Goal: Task Accomplishment & Management: Manage account settings

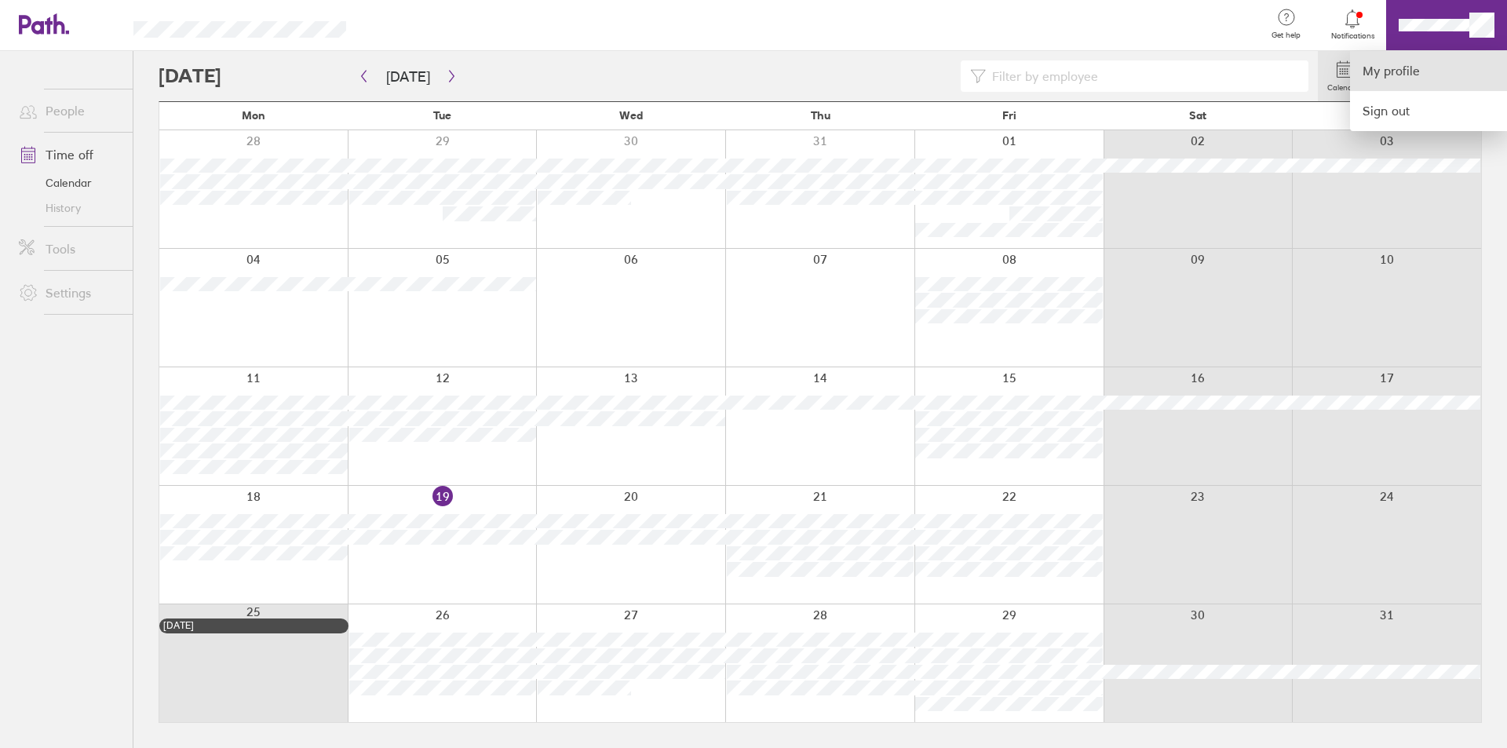
click at [1433, 61] on link "My profile" at bounding box center [1428, 71] width 157 height 40
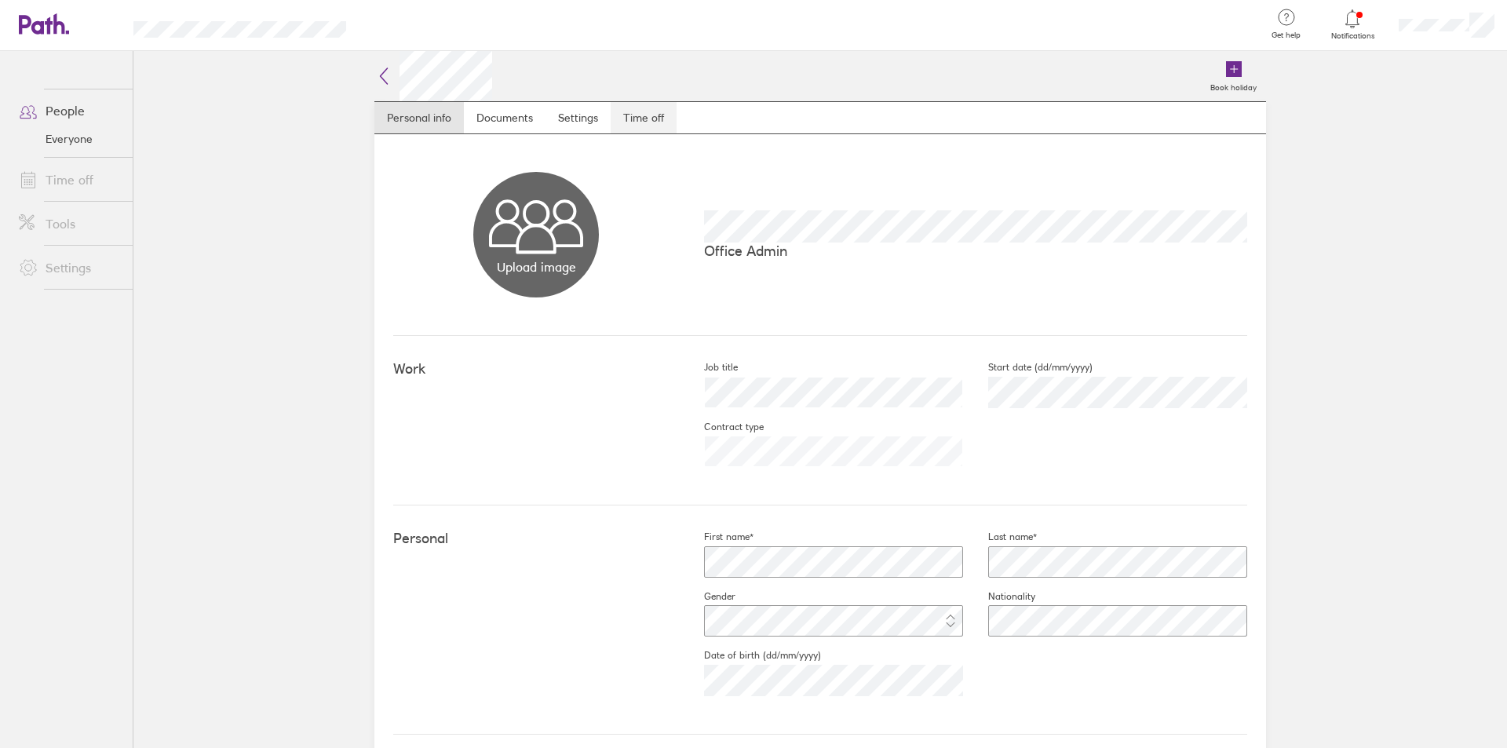
click at [619, 111] on link "Time off" at bounding box center [644, 117] width 66 height 31
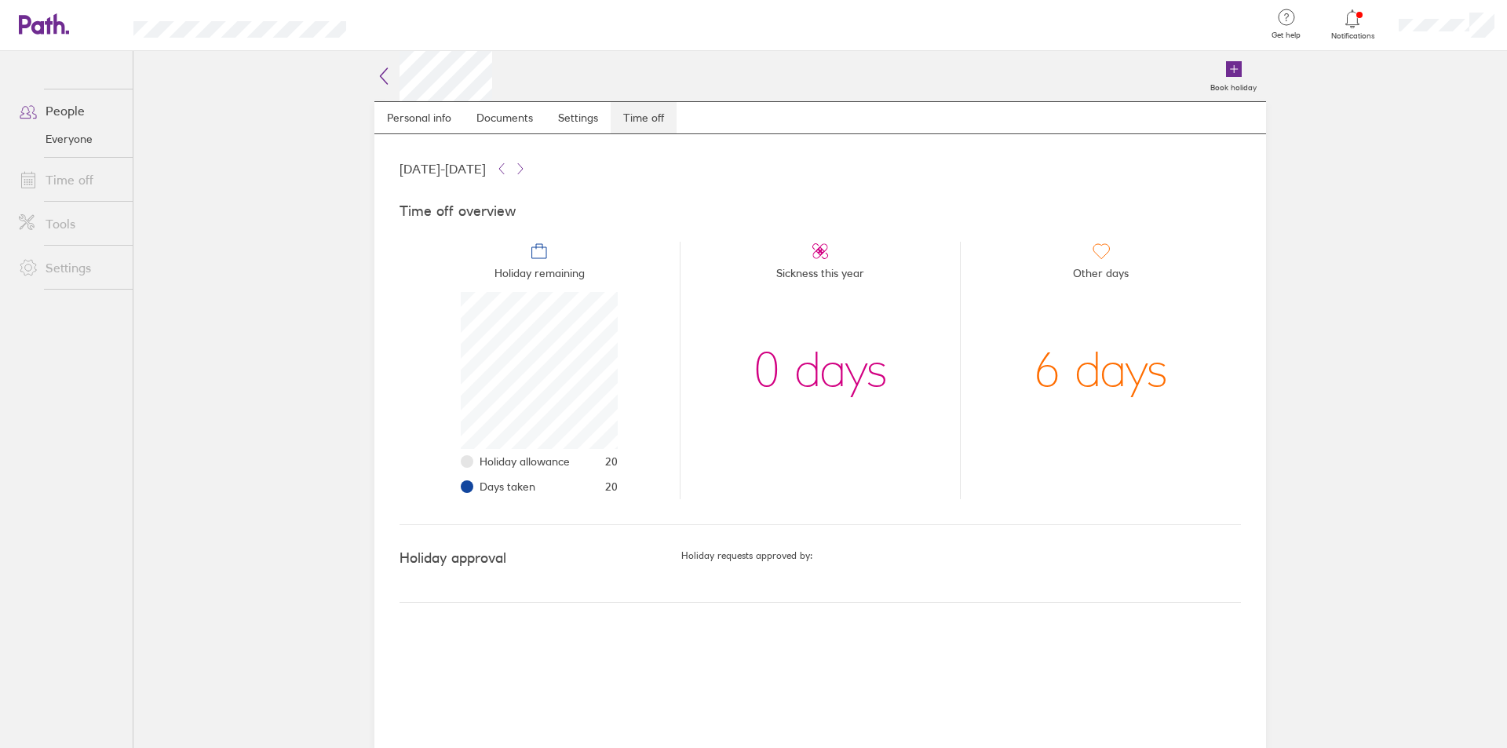
scroll to position [157, 157]
click at [484, 487] on span "Days taken" at bounding box center [508, 486] width 56 height 13
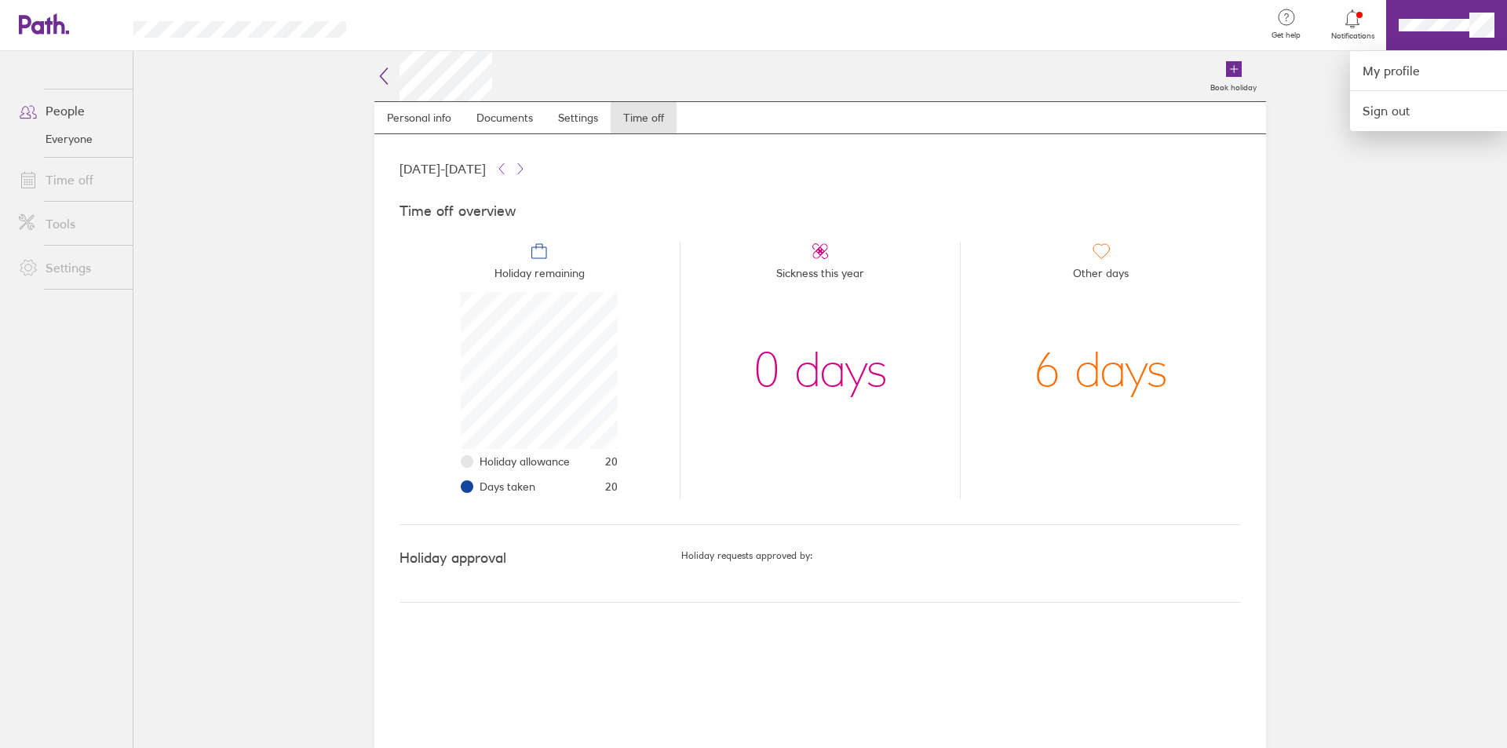
click at [1342, 27] on div at bounding box center [753, 374] width 1507 height 748
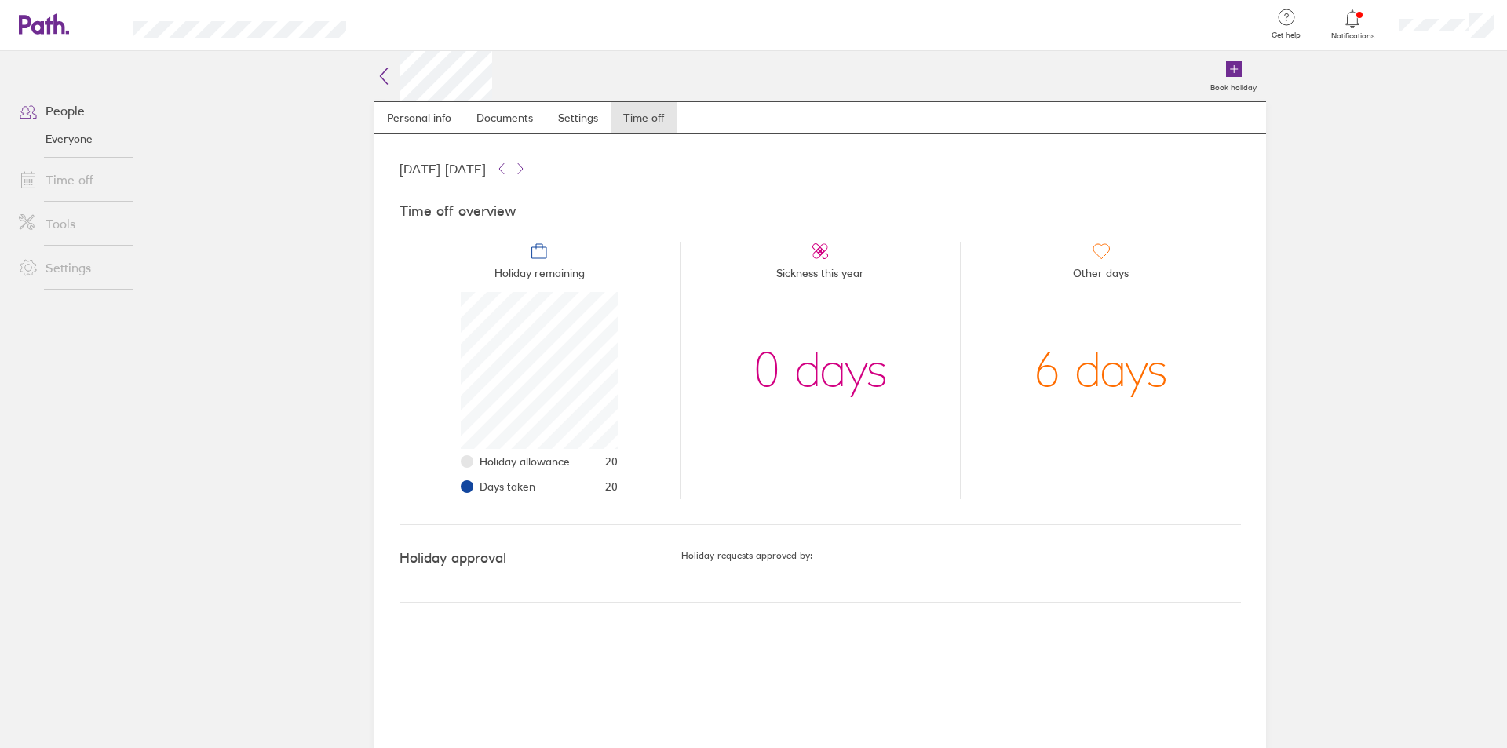
click at [1342, 27] on div at bounding box center [1352, 19] width 51 height 22
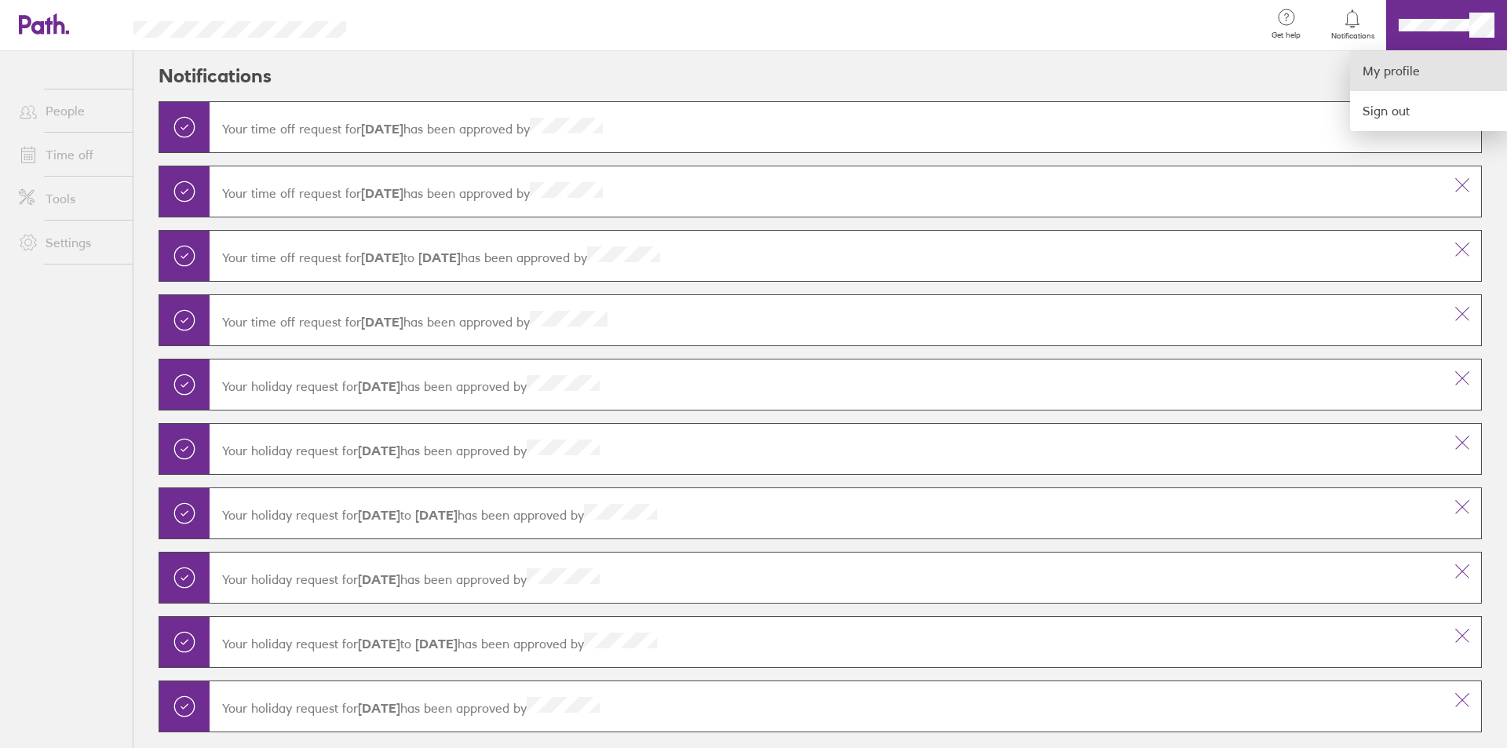
click at [1449, 75] on link "My profile" at bounding box center [1428, 71] width 157 height 40
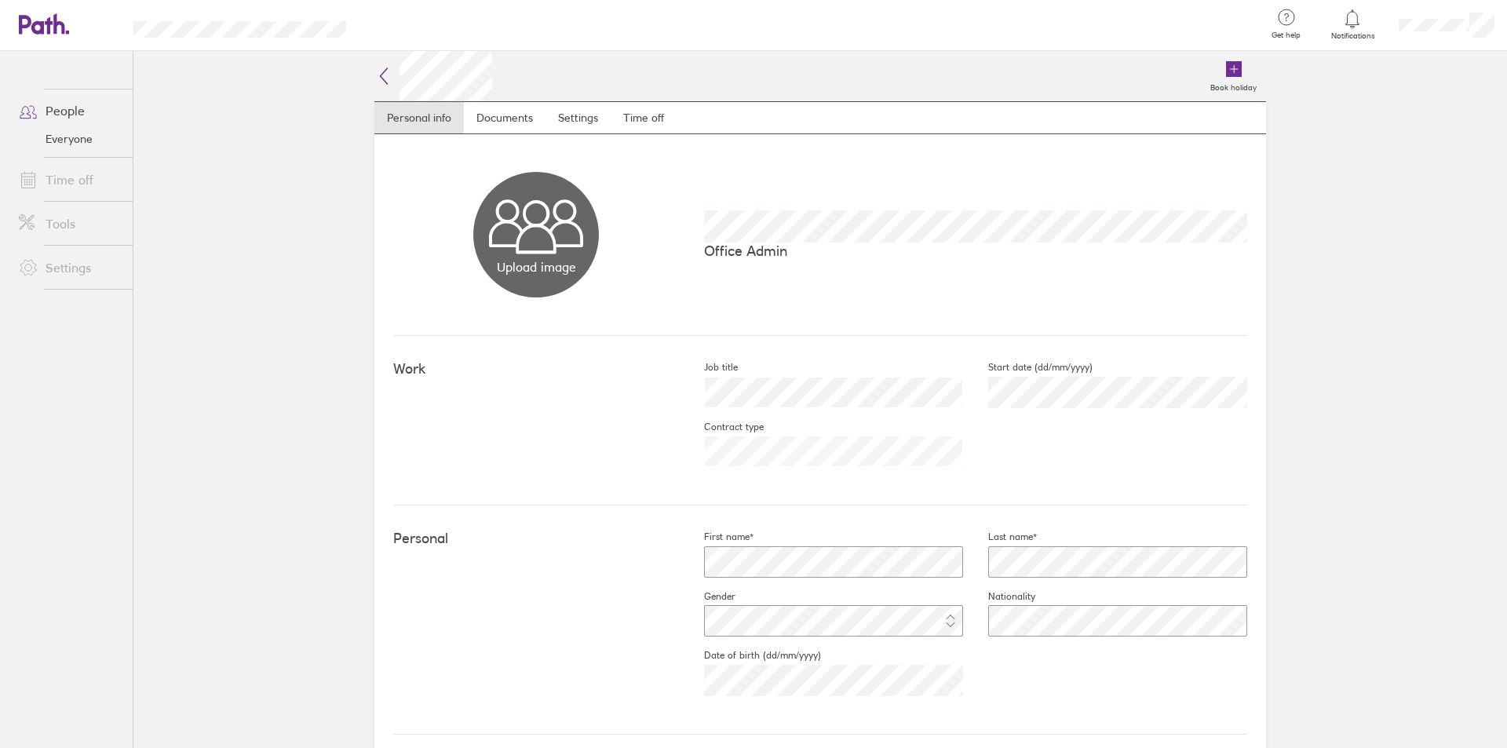
click at [58, 184] on link "Time off" at bounding box center [69, 179] width 126 height 31
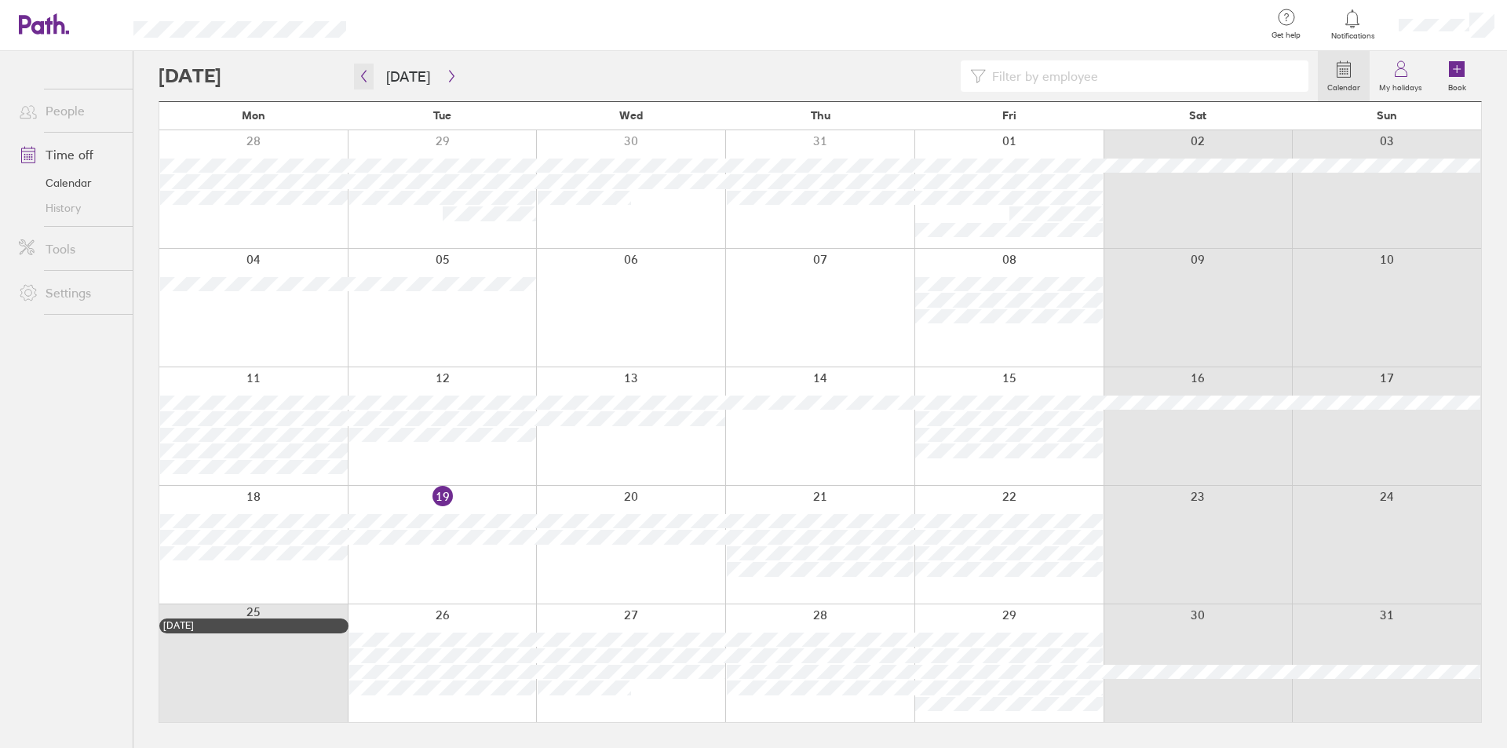
click at [364, 69] on button "button" at bounding box center [364, 77] width 20 height 26
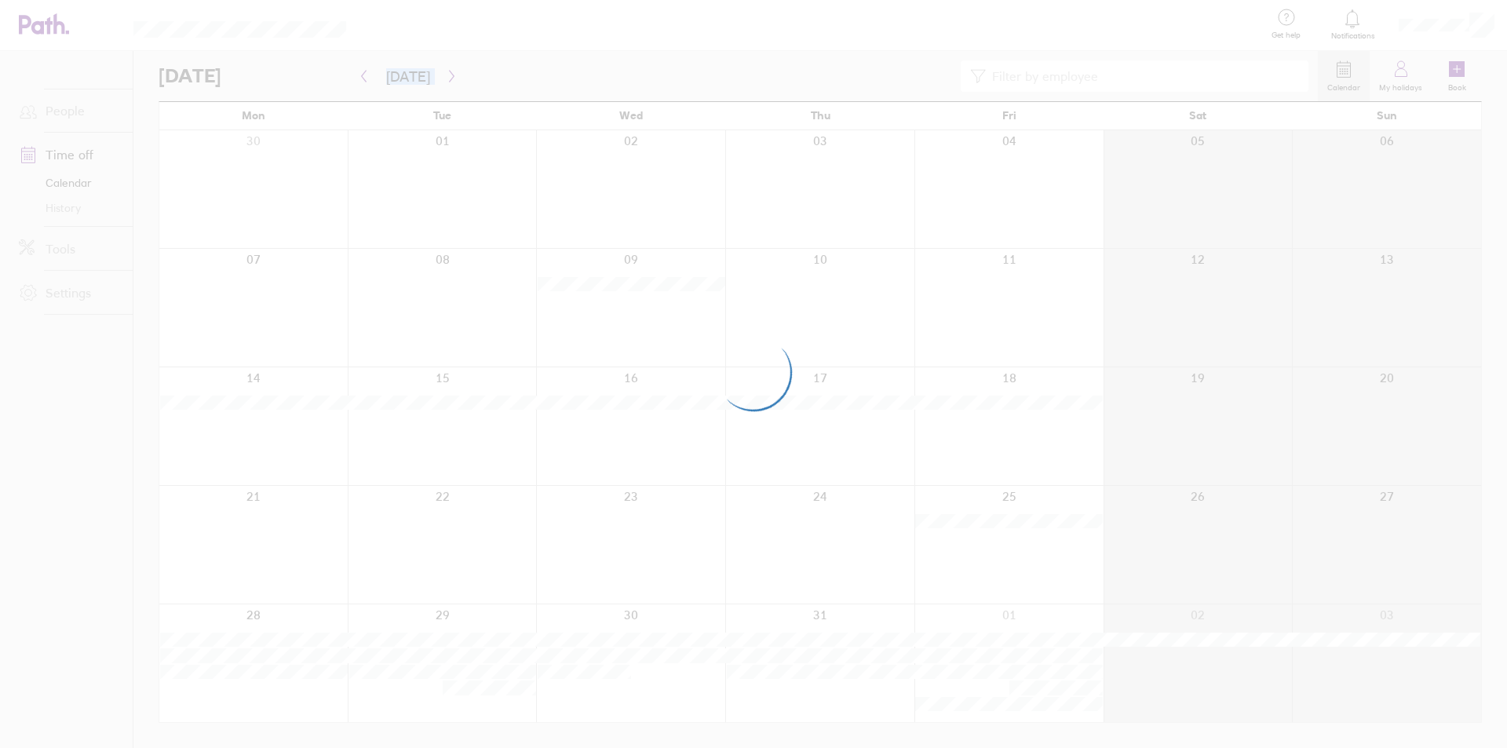
click at [364, 69] on div at bounding box center [753, 374] width 1507 height 748
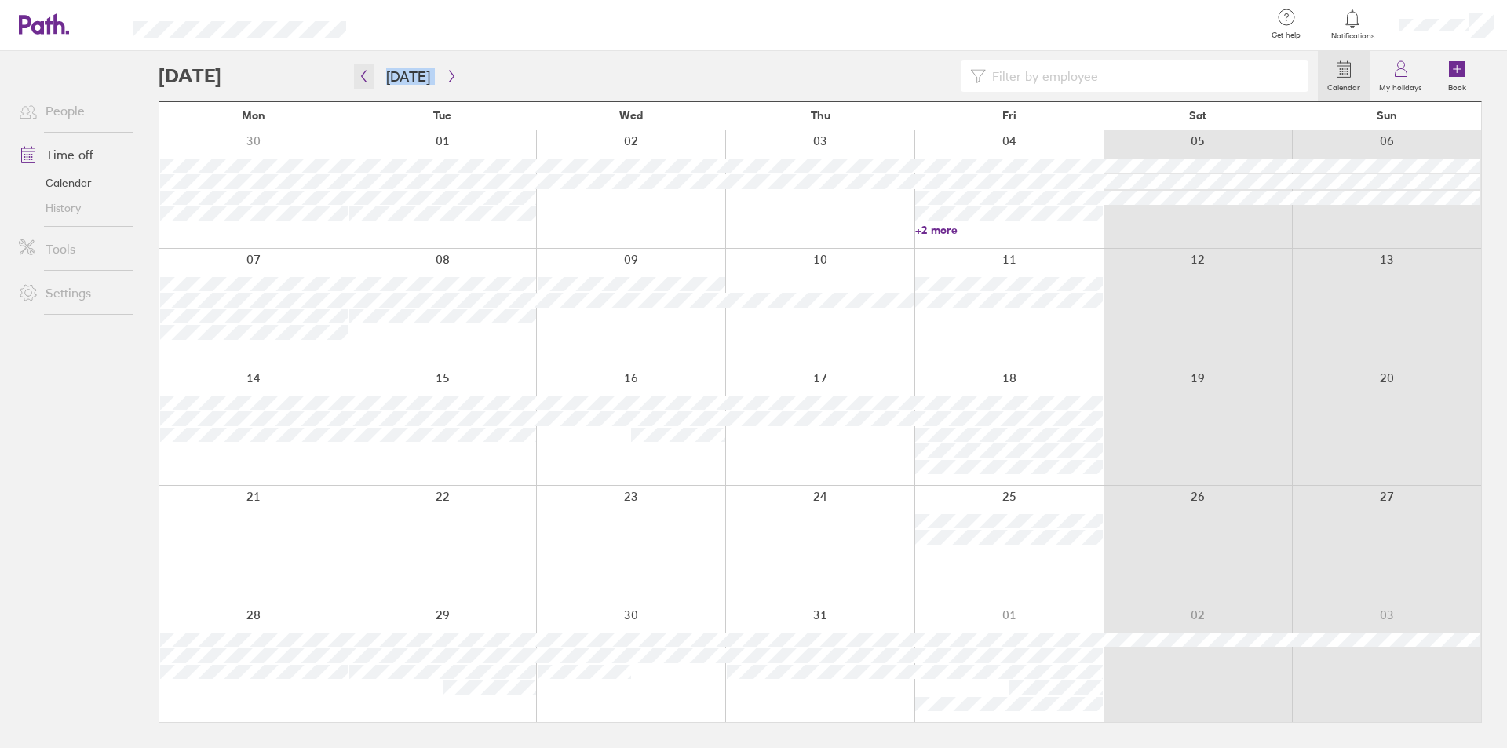
click at [362, 71] on icon "button" at bounding box center [364, 76] width 12 height 13
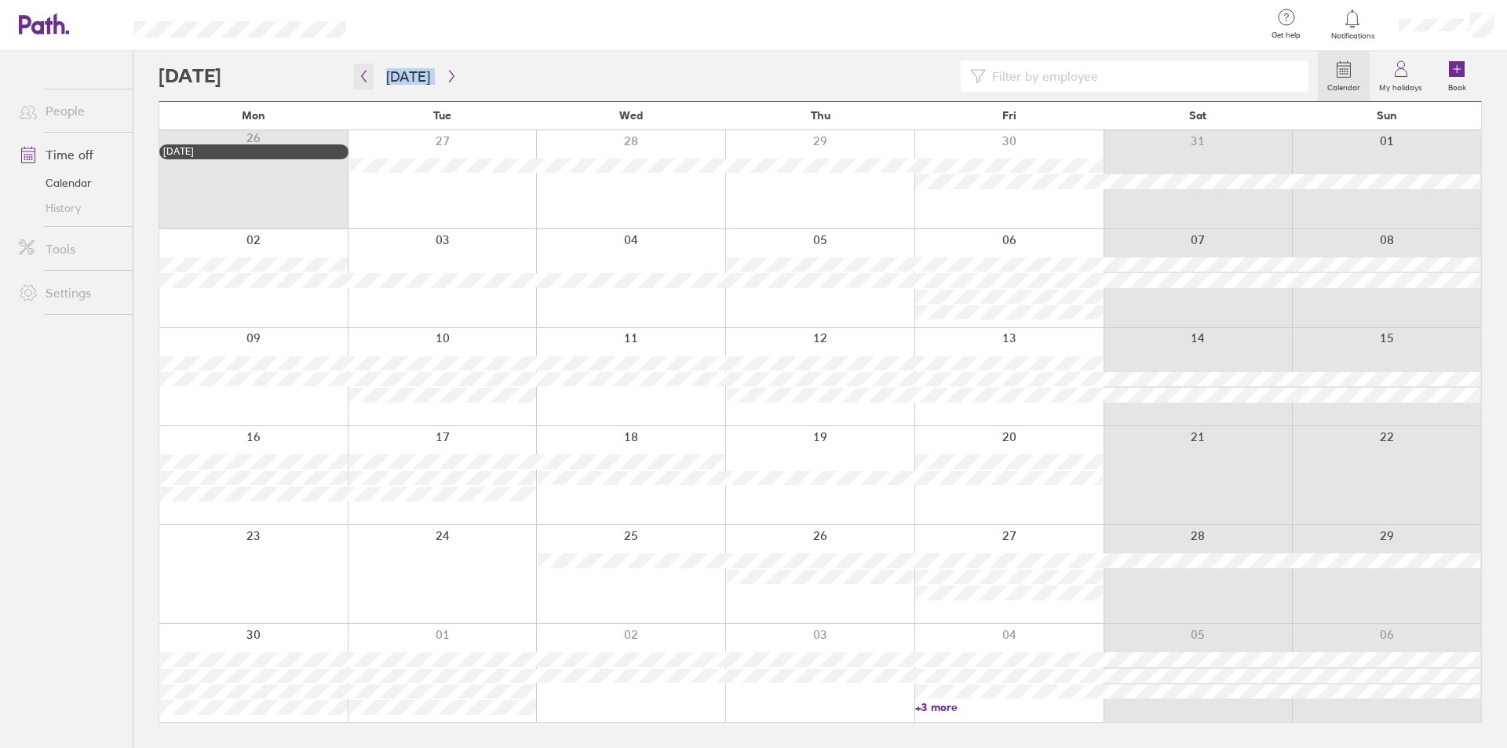
click at [362, 75] on icon "button" at bounding box center [364, 76] width 12 height 13
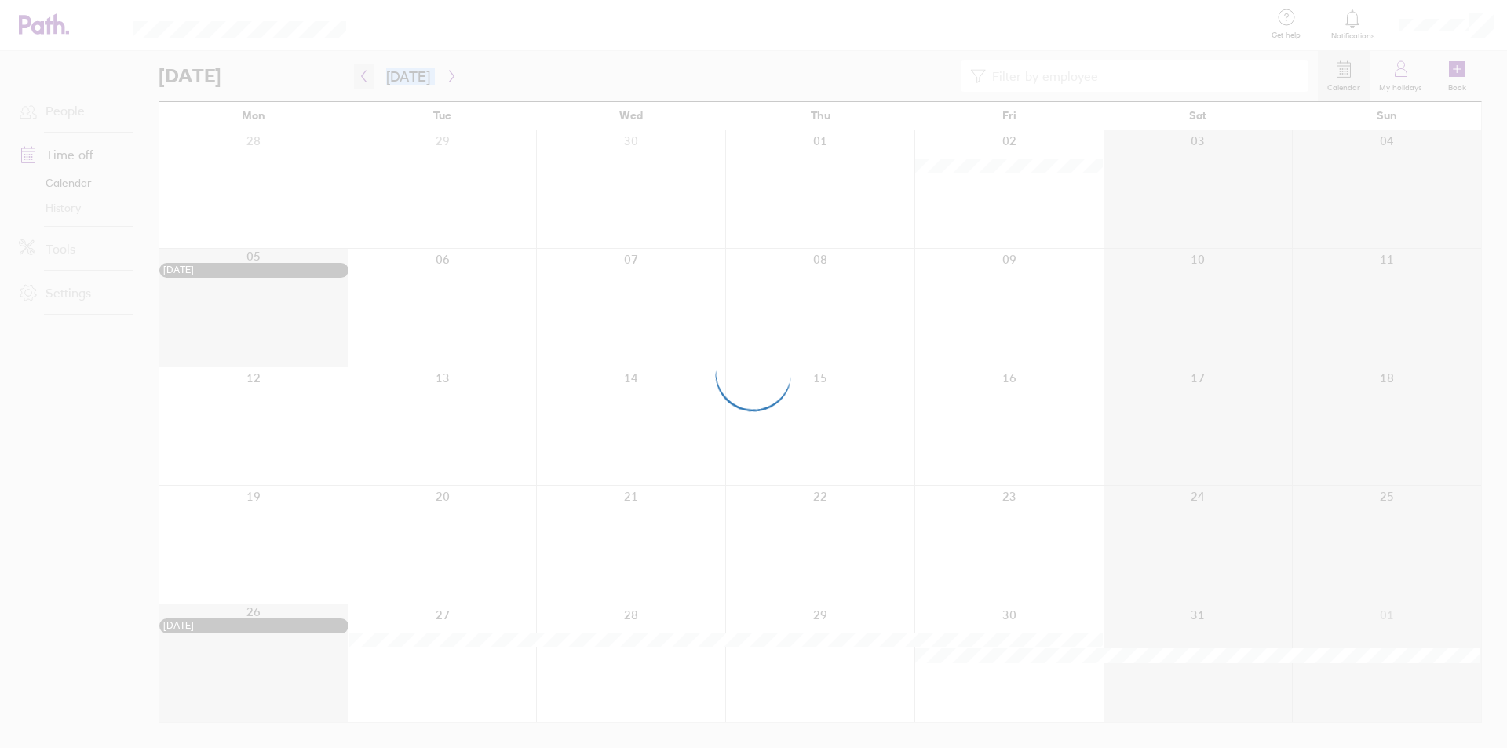
click at [362, 75] on icon "button" at bounding box center [364, 76] width 12 height 13
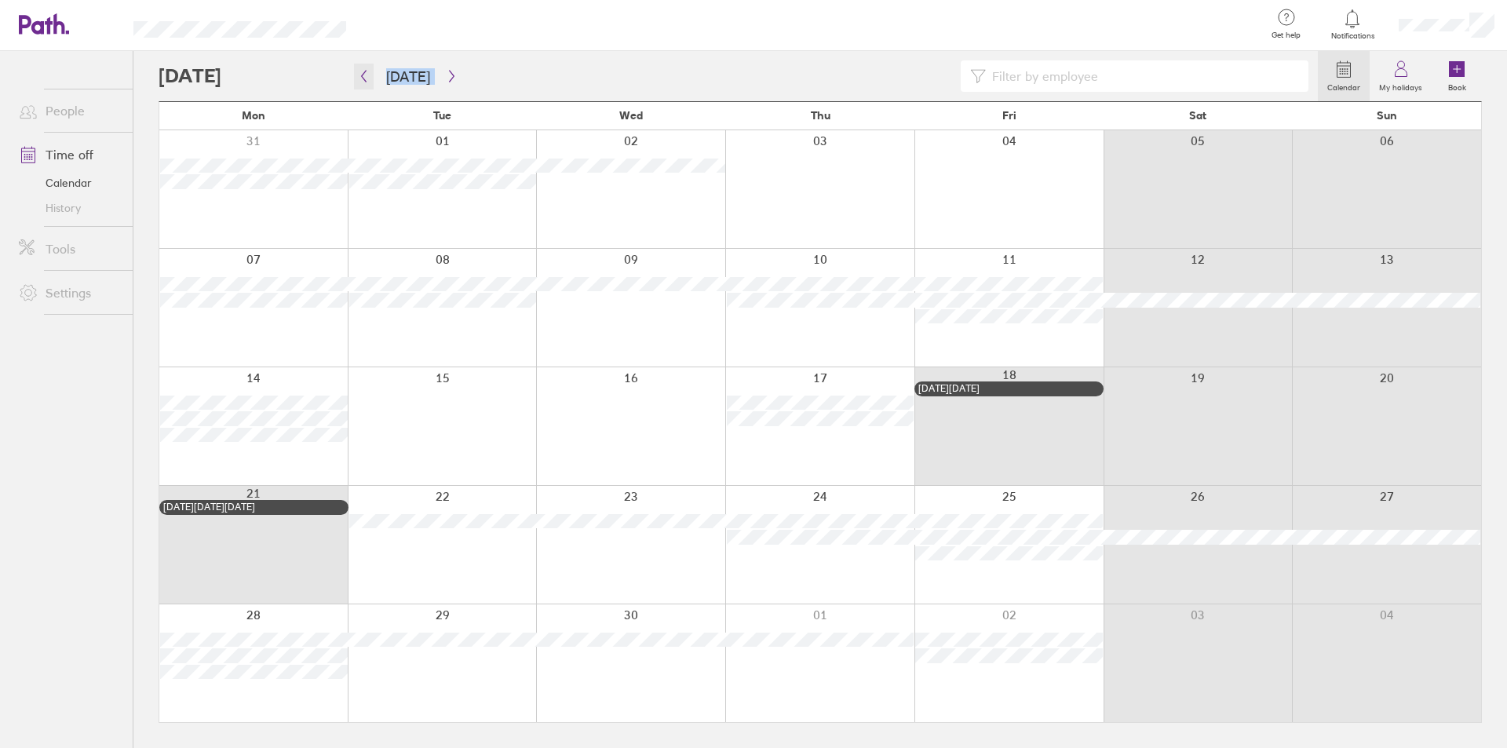
click at [362, 75] on icon "button" at bounding box center [364, 76] width 12 height 13
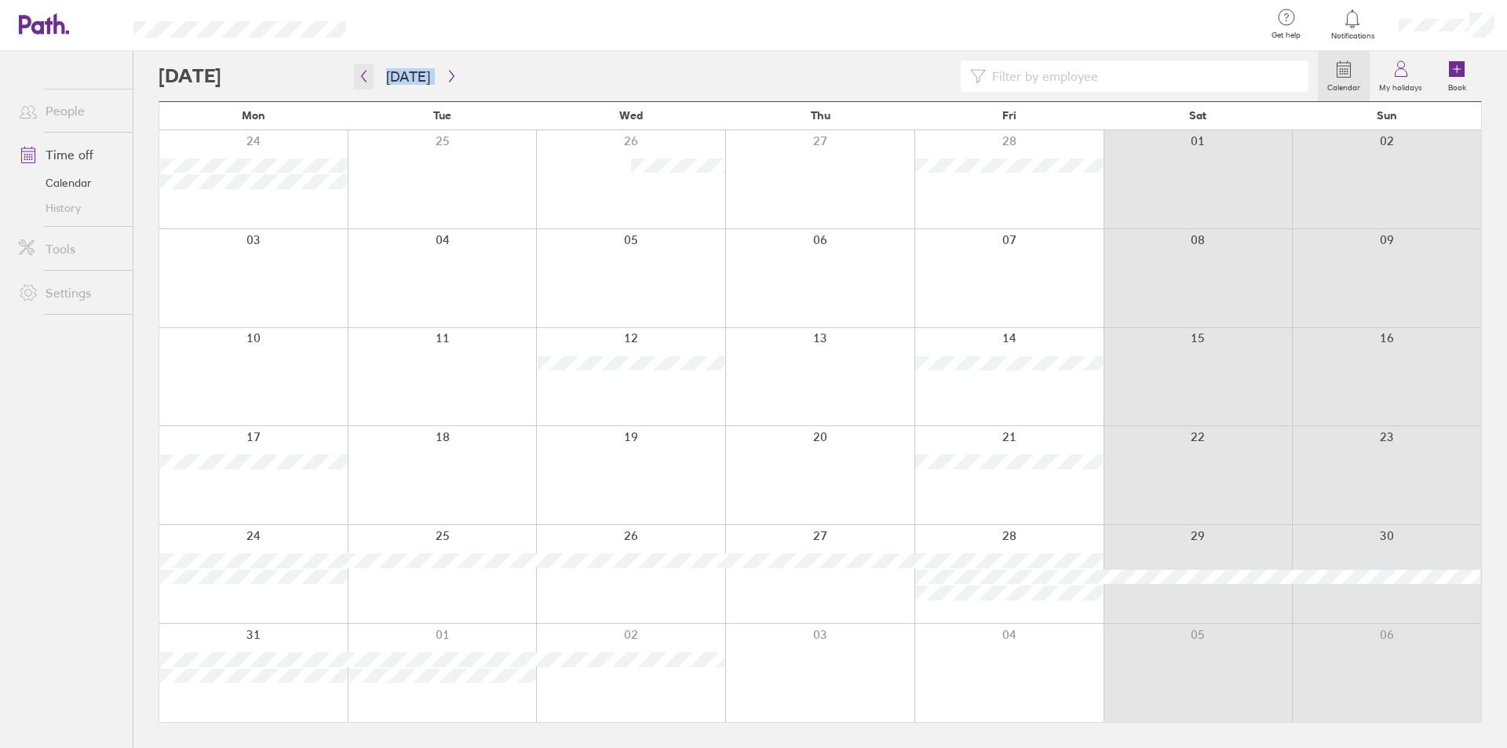
click at [362, 75] on icon "button" at bounding box center [364, 76] width 12 height 13
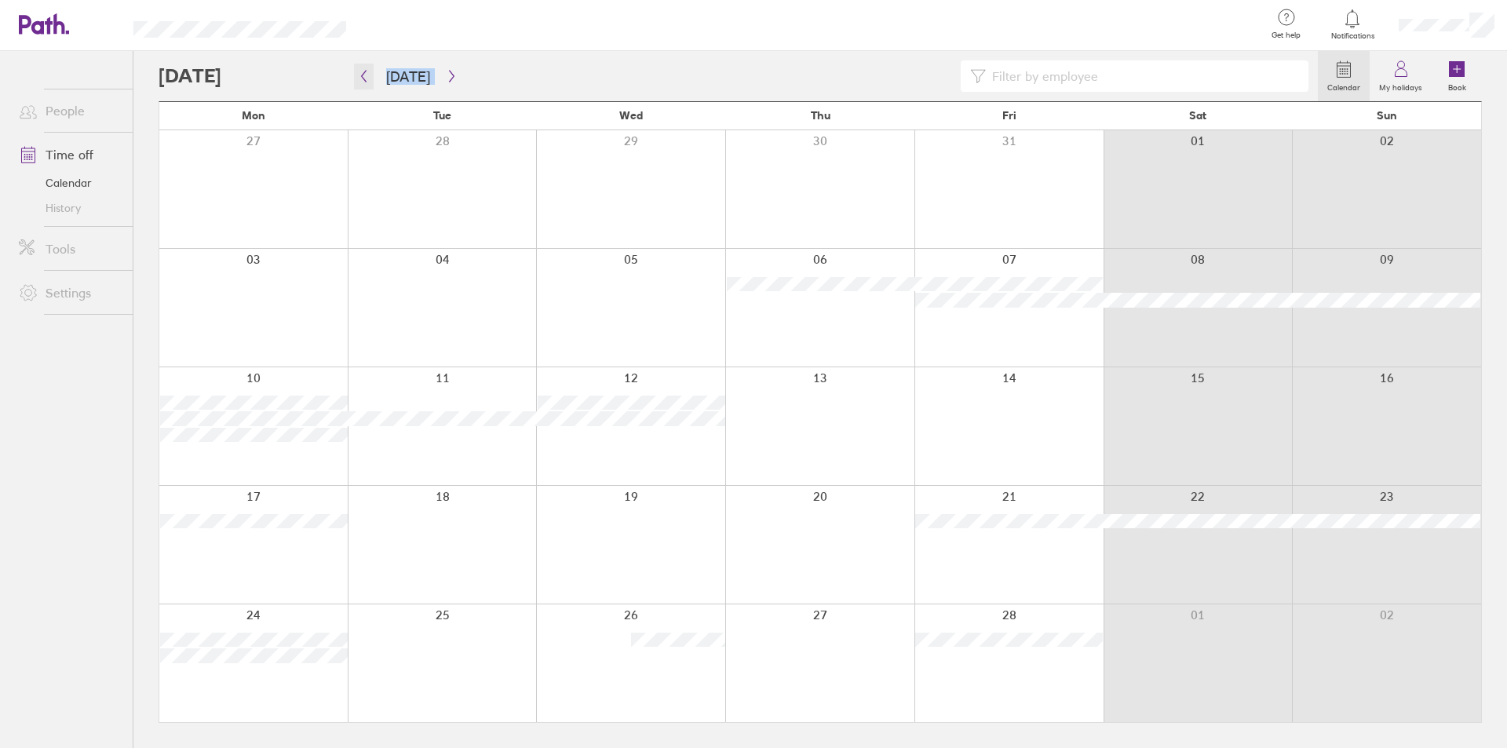
click at [362, 75] on icon "button" at bounding box center [364, 76] width 12 height 13
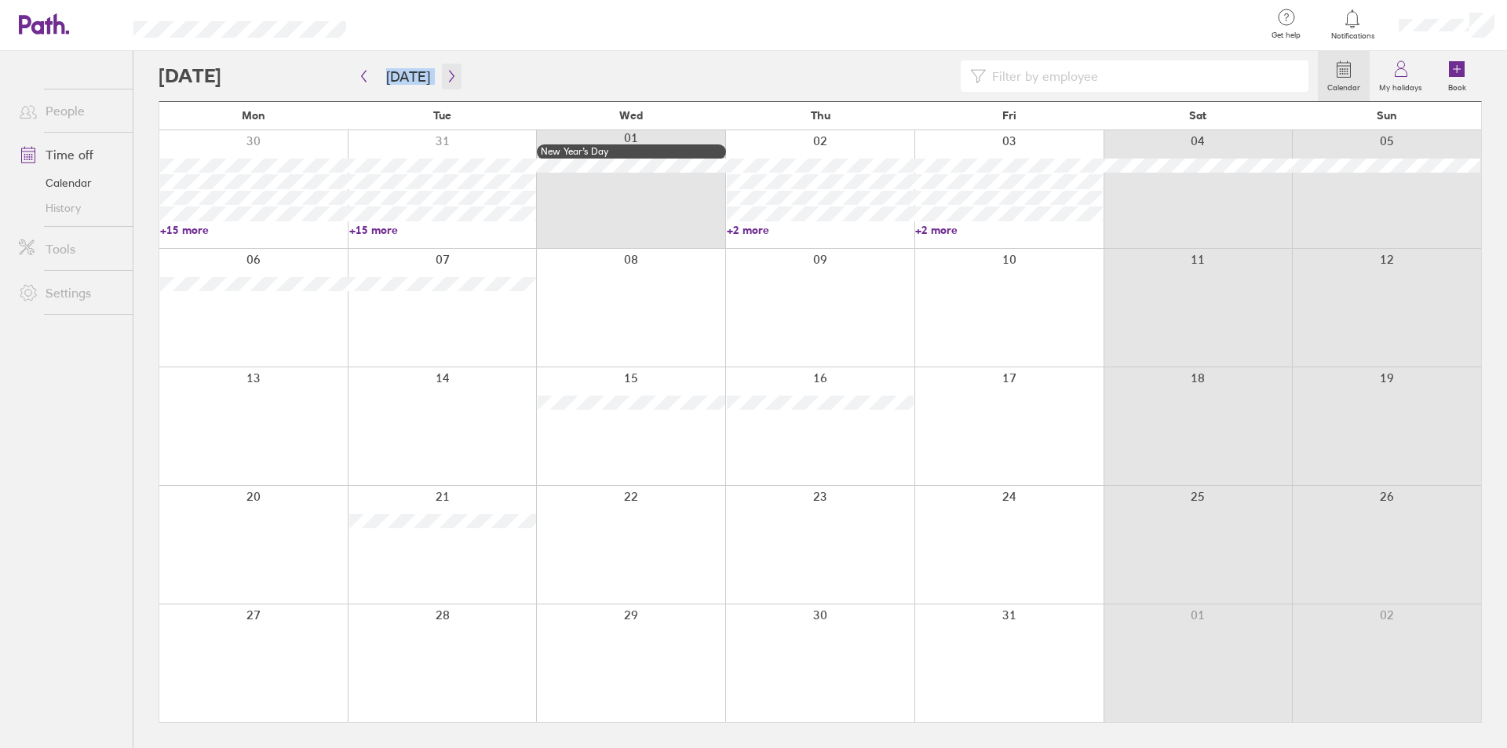
click at [453, 72] on button "button" at bounding box center [452, 77] width 20 height 26
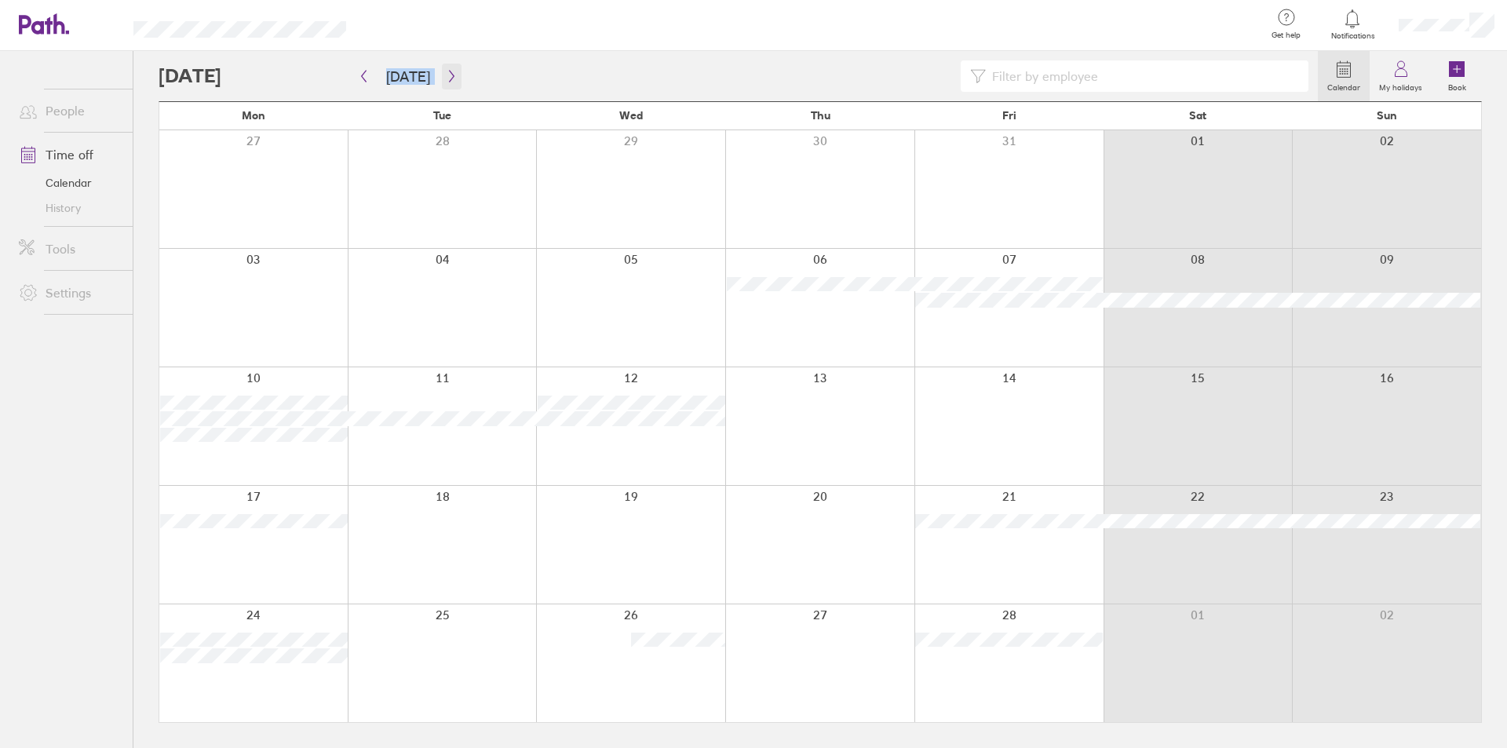
click at [453, 72] on button "button" at bounding box center [452, 77] width 20 height 26
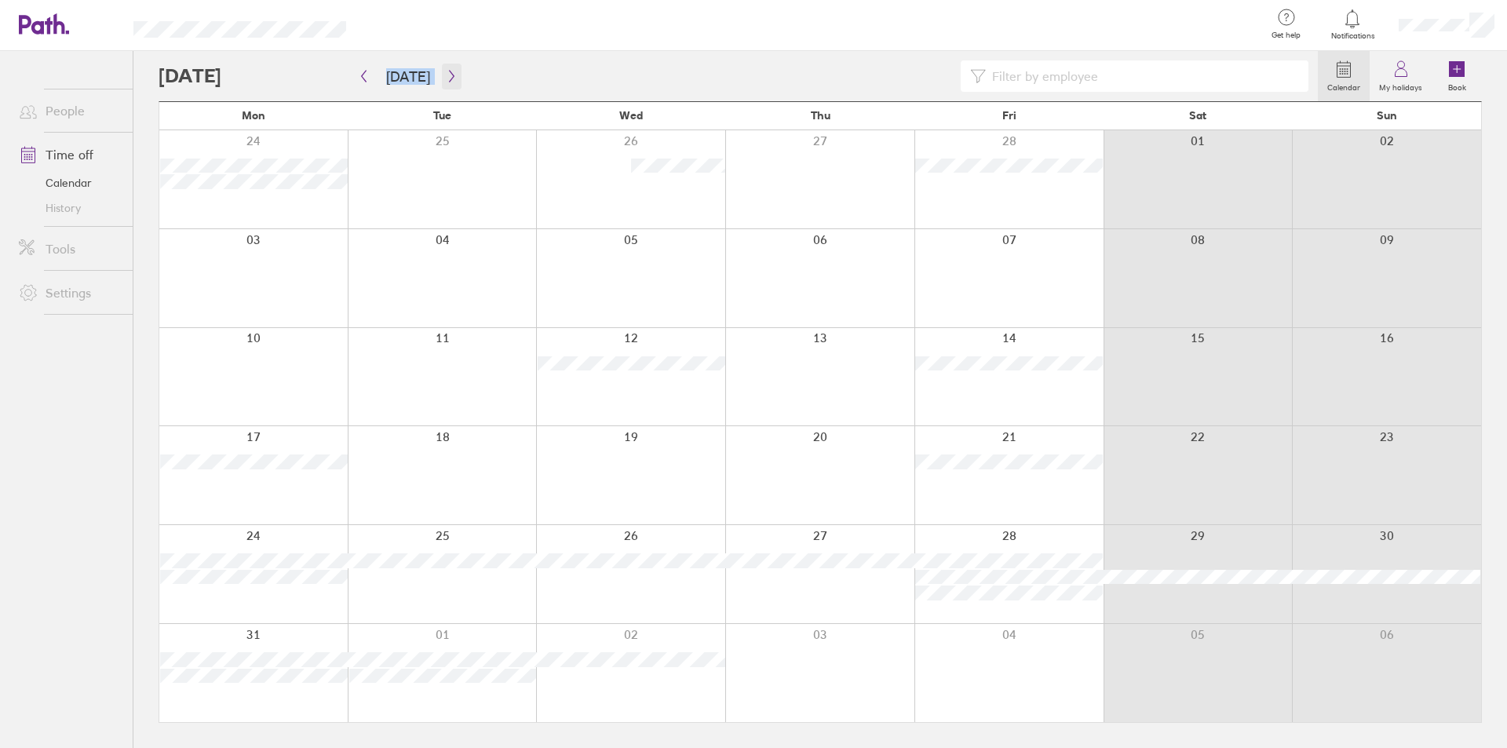
click at [447, 77] on icon "button" at bounding box center [452, 76] width 12 height 13
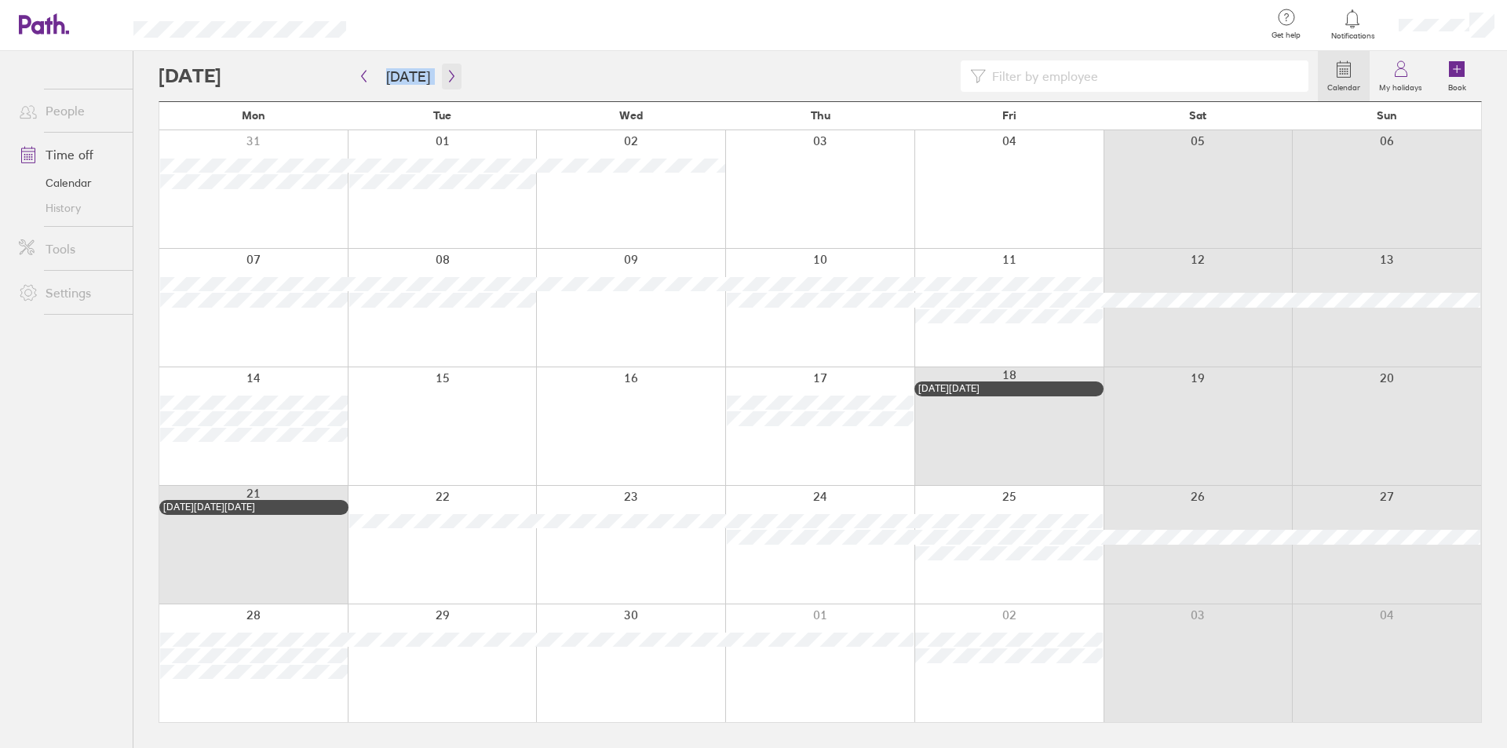
click at [449, 75] on icon "button" at bounding box center [451, 77] width 5 height 12
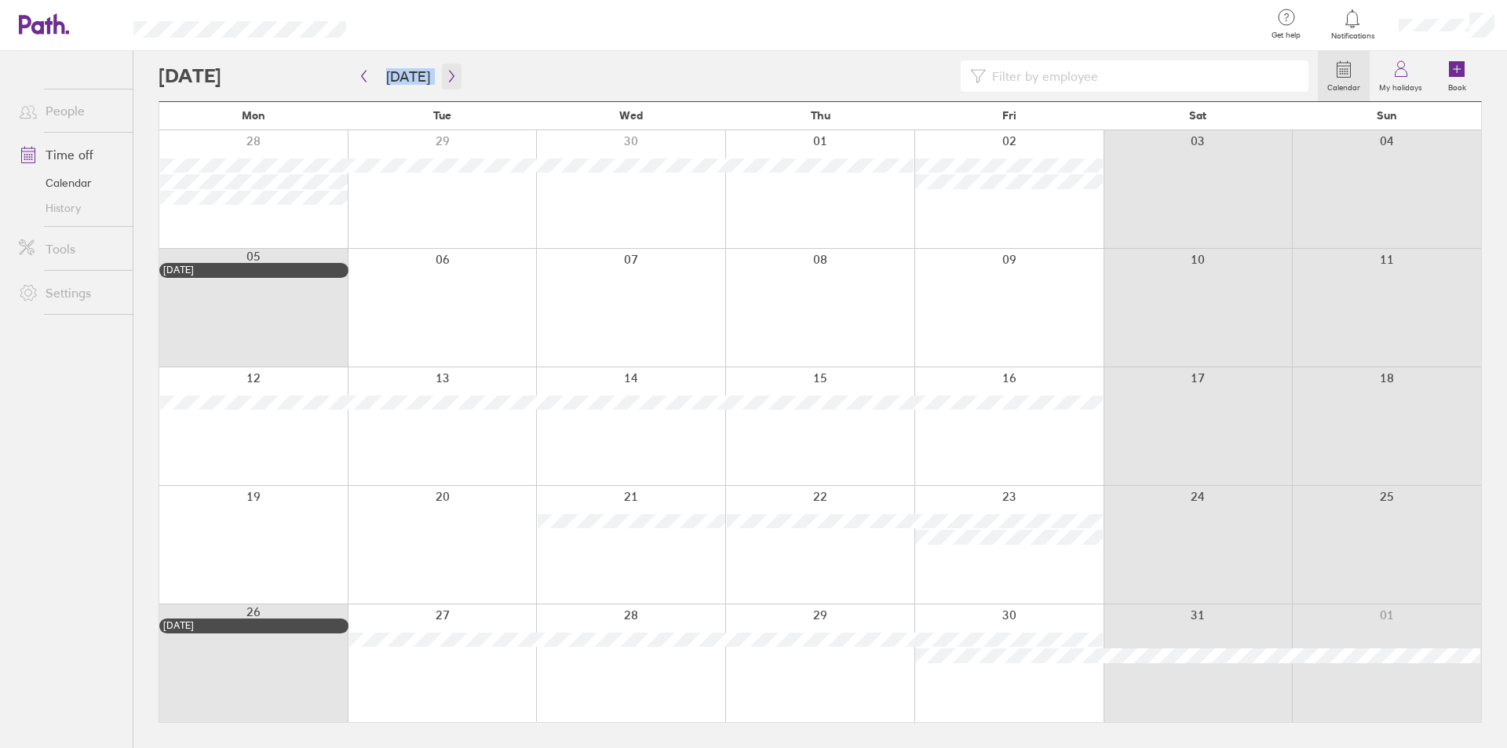
click at [456, 79] on button "button" at bounding box center [452, 77] width 20 height 26
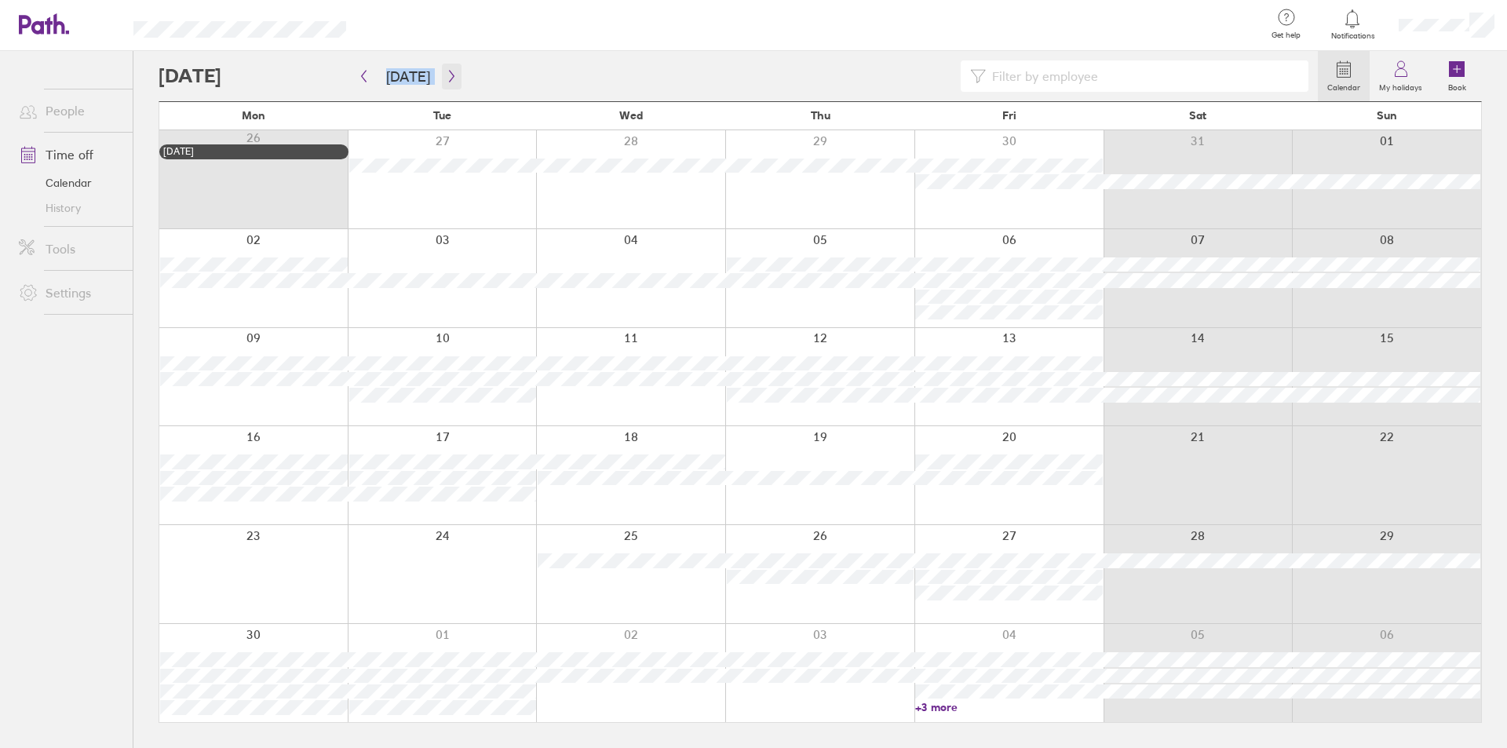
click at [448, 68] on button "button" at bounding box center [452, 77] width 20 height 26
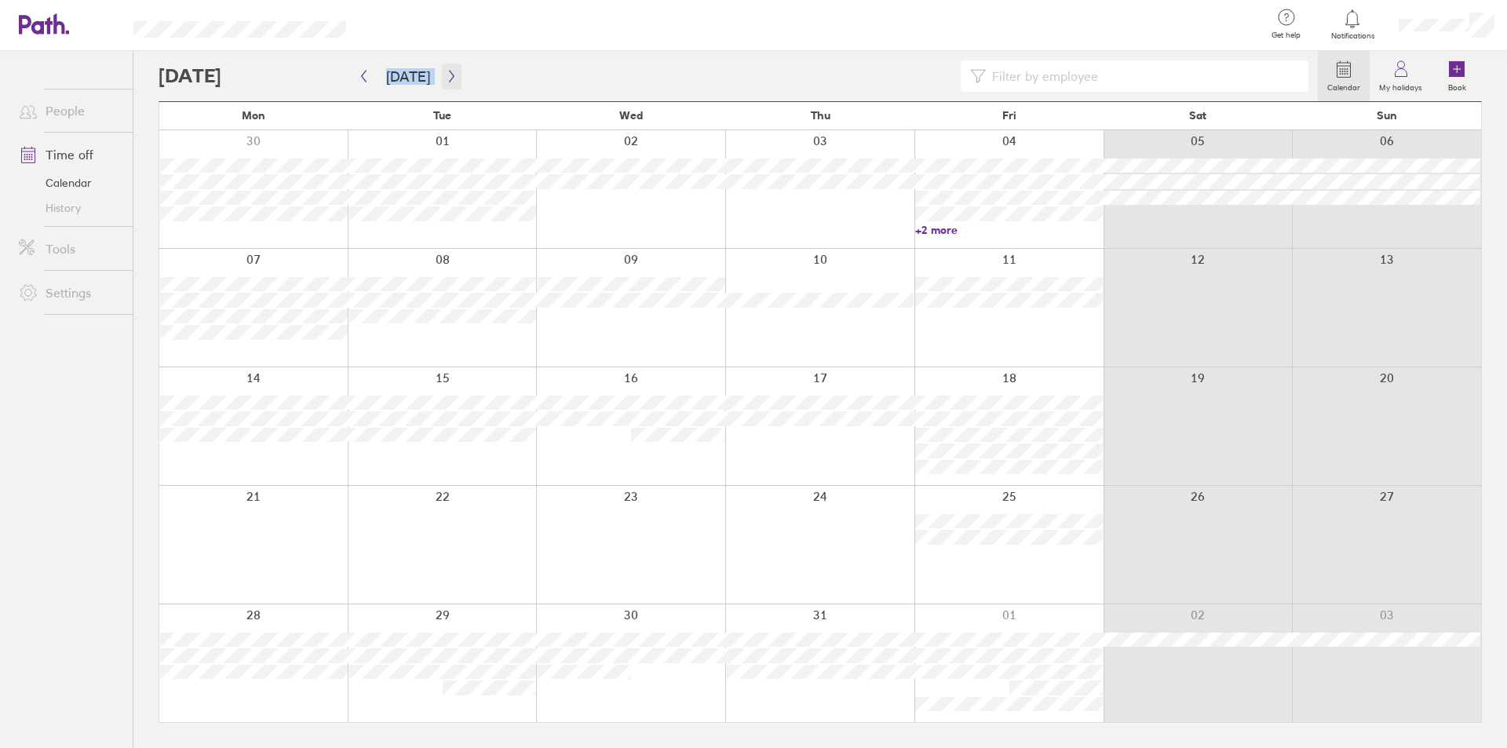
click at [450, 76] on icon "button" at bounding box center [452, 76] width 12 height 13
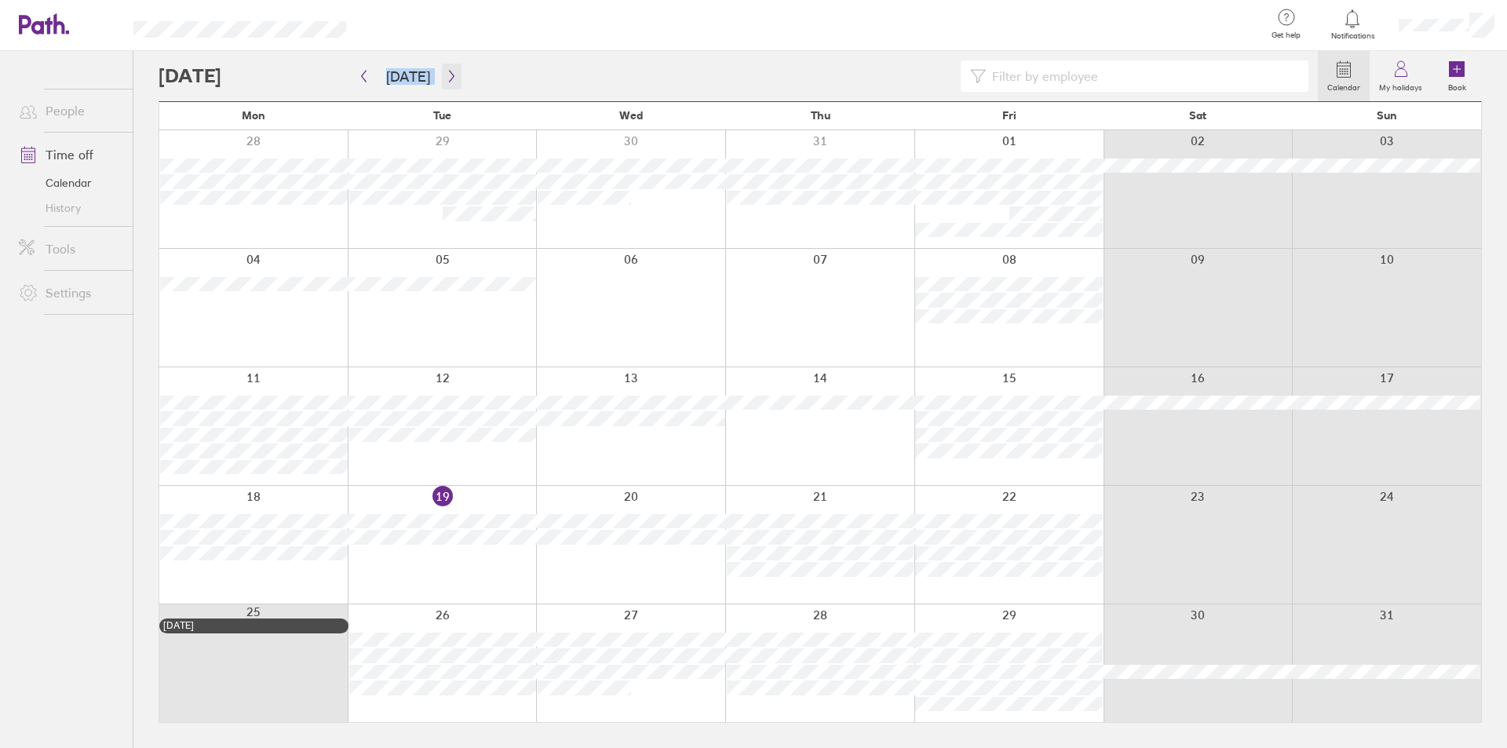
click at [447, 77] on icon "button" at bounding box center [452, 76] width 12 height 13
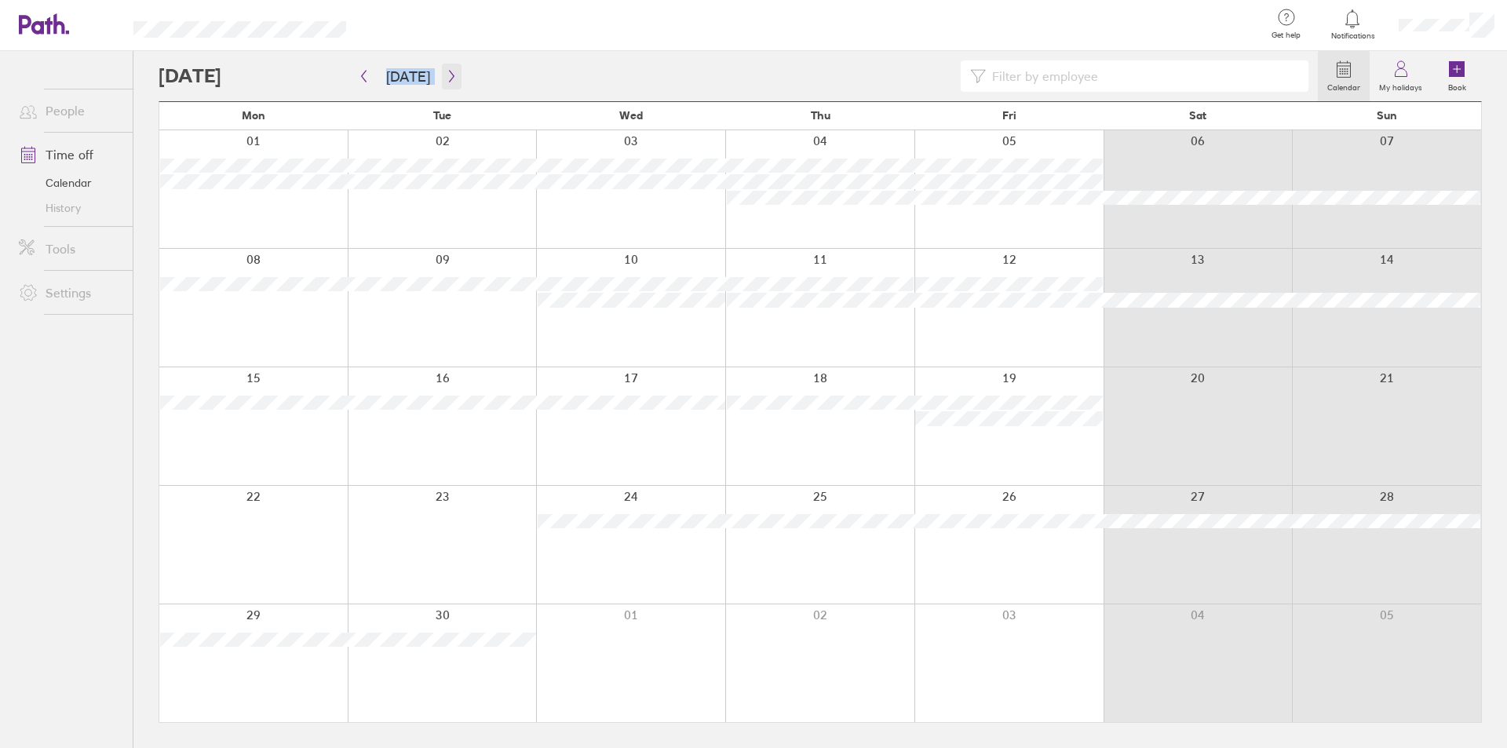
click at [447, 77] on icon "button" at bounding box center [452, 76] width 12 height 13
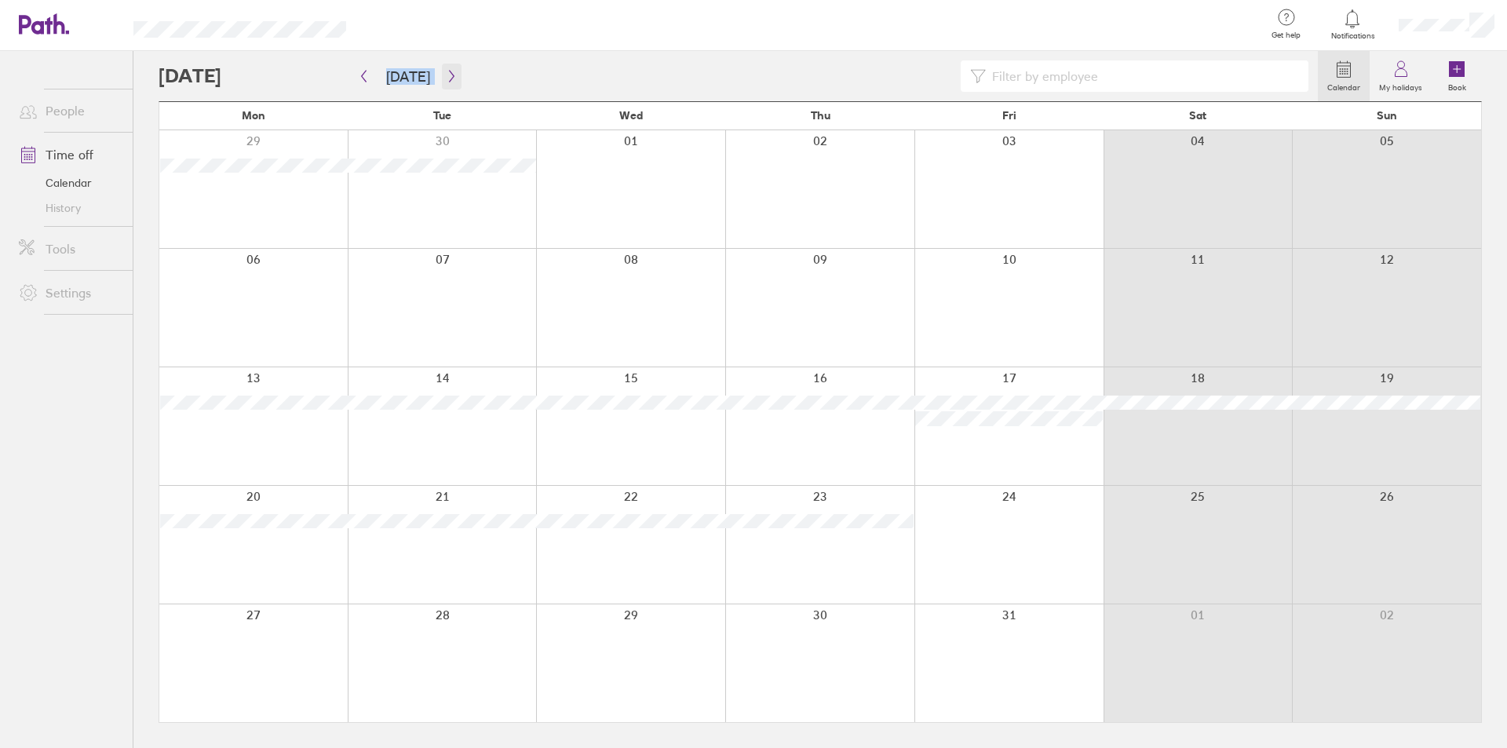
click at [447, 68] on button "button" at bounding box center [452, 77] width 20 height 26
click at [447, 71] on icon "button" at bounding box center [452, 76] width 12 height 13
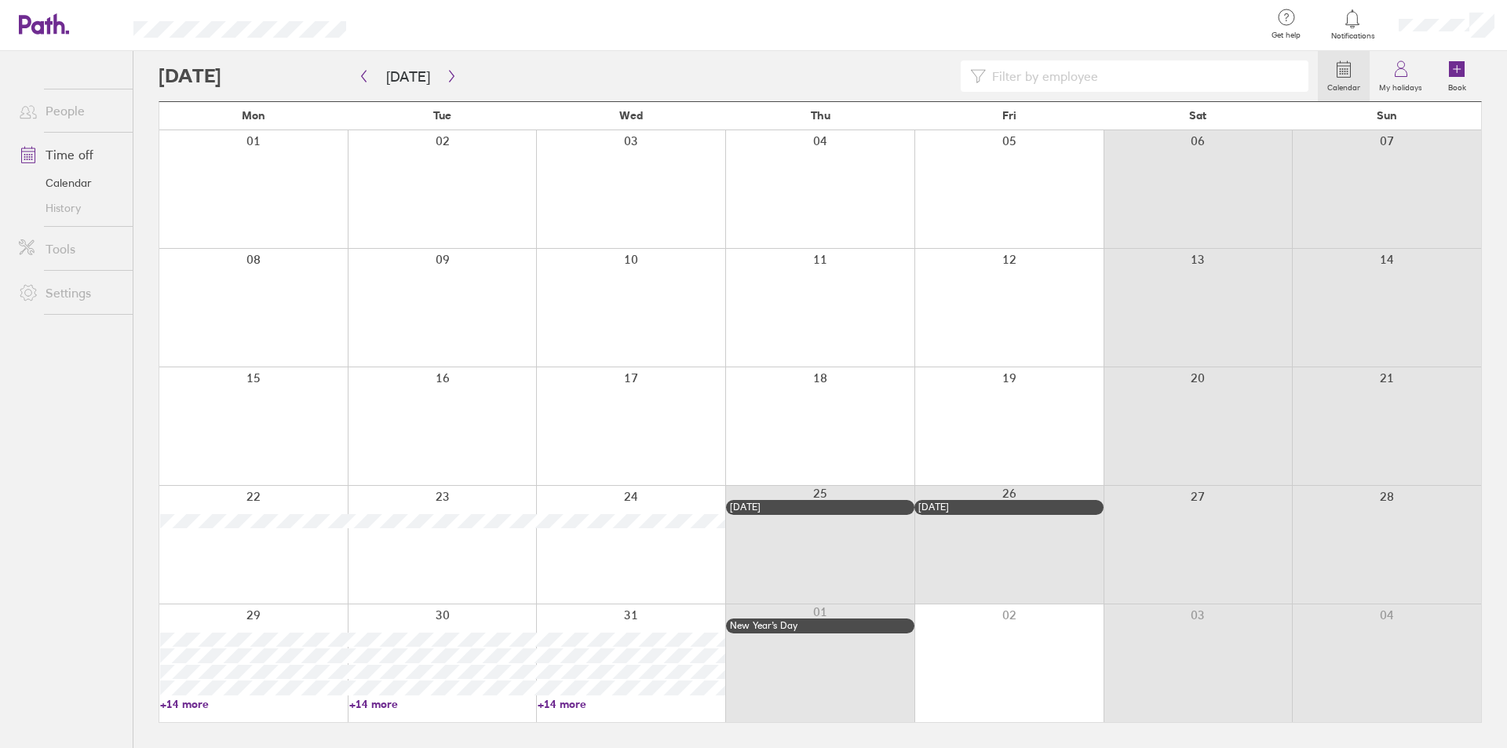
click at [577, 71] on div at bounding box center [738, 75] width 1159 height 31
click at [433, 75] on button "[DATE]" at bounding box center [408, 77] width 69 height 26
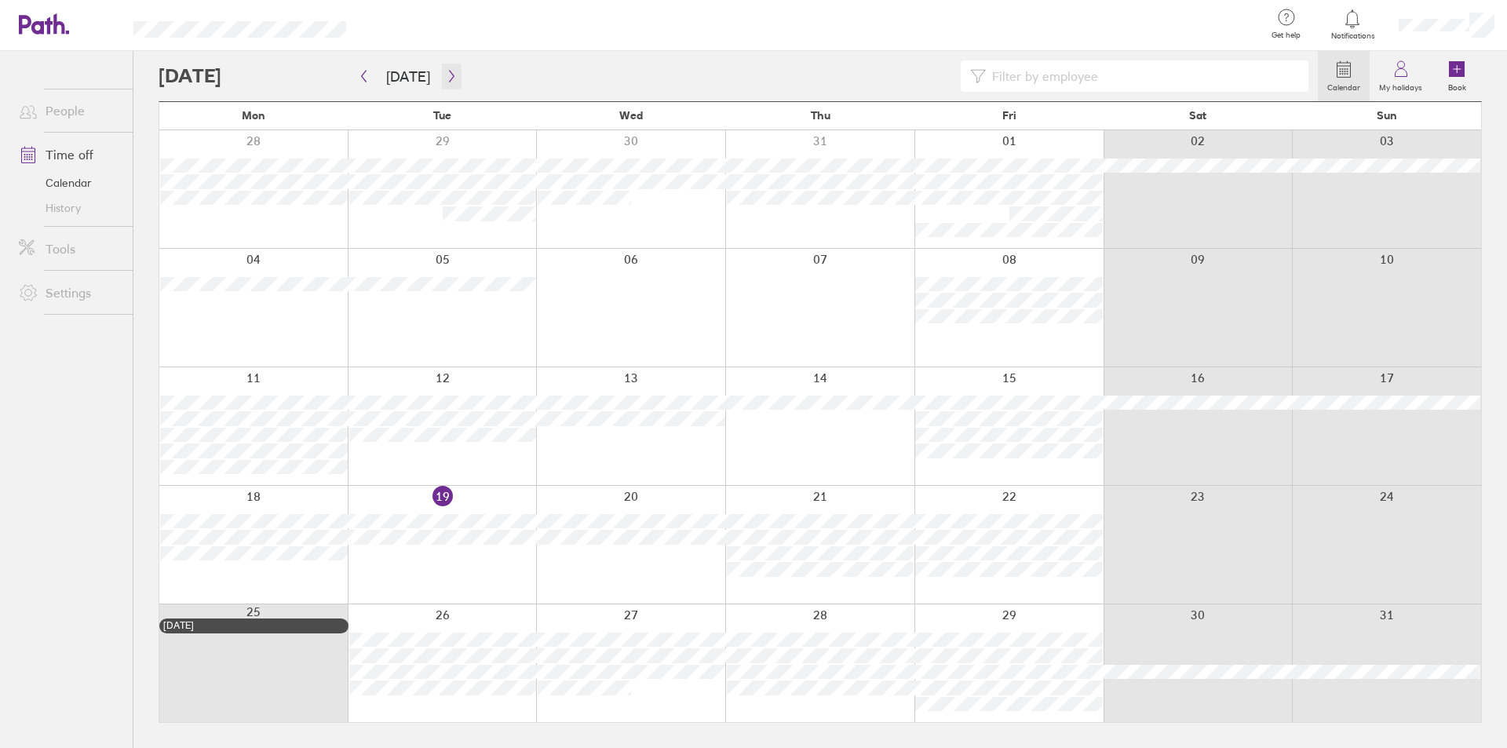
click at [446, 75] on icon "button" at bounding box center [452, 76] width 12 height 13
